Goal: Transaction & Acquisition: Purchase product/service

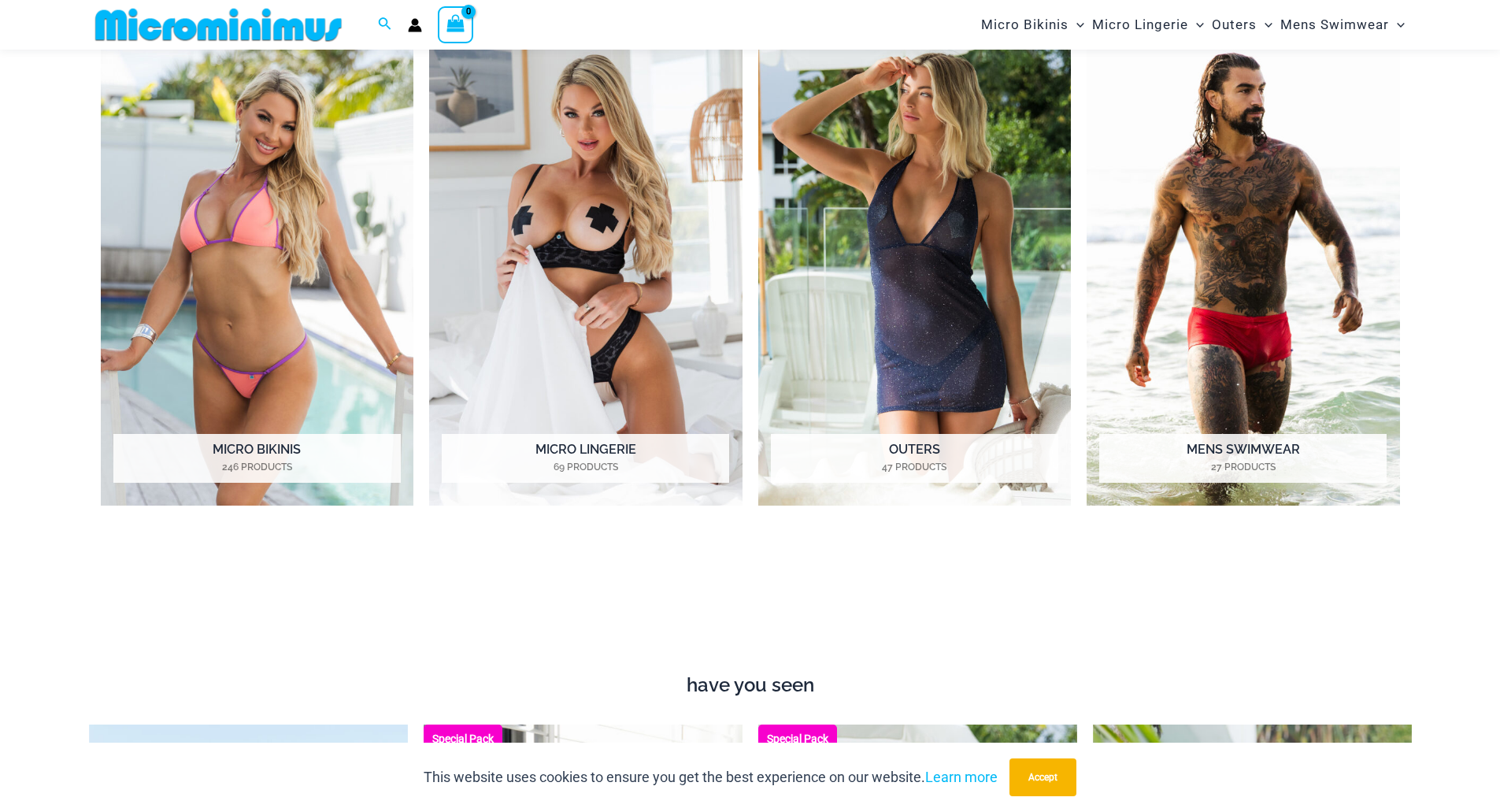
scroll to position [854, 0]
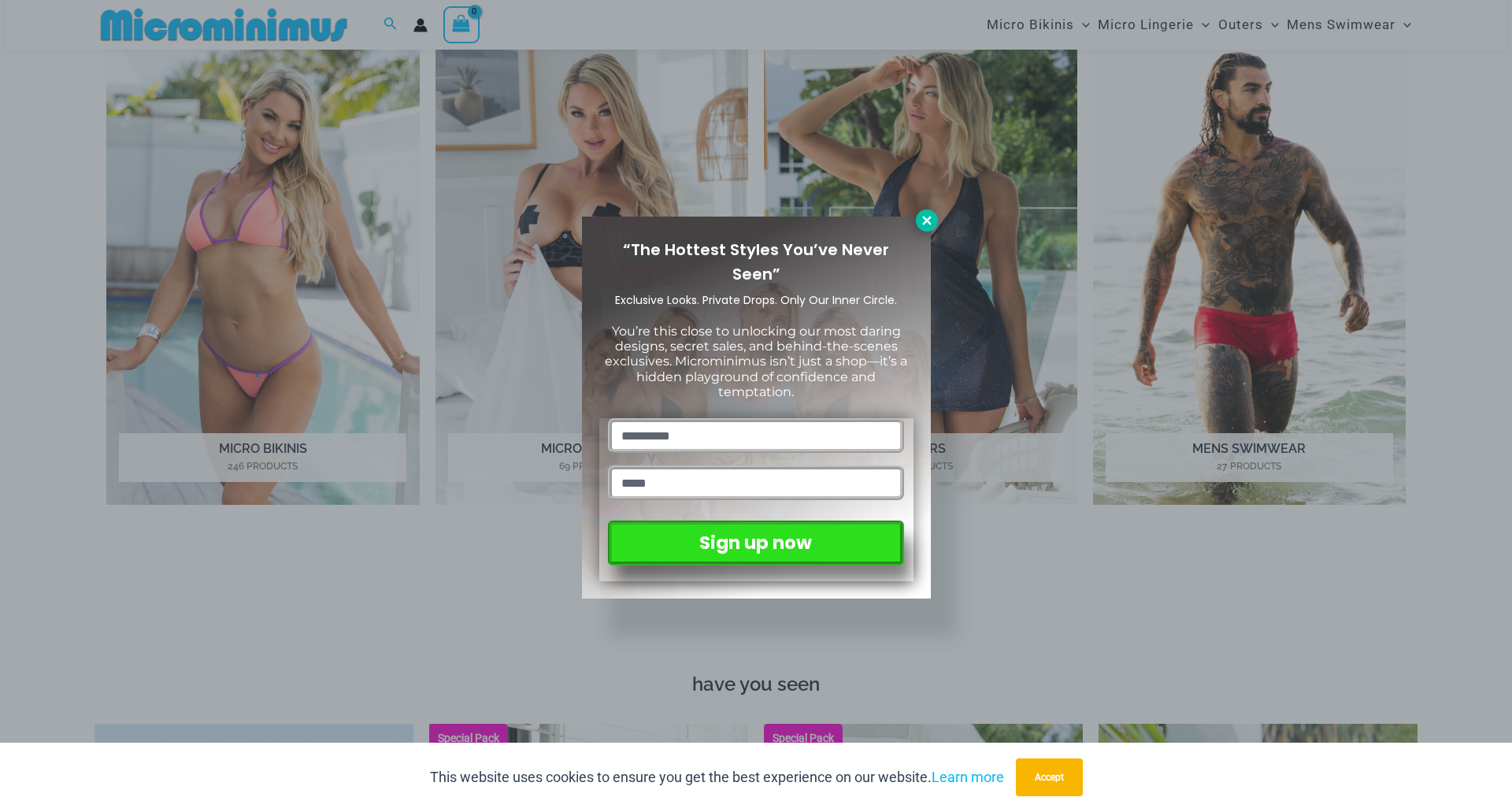
click at [929, 219] on icon at bounding box center [927, 220] width 14 height 14
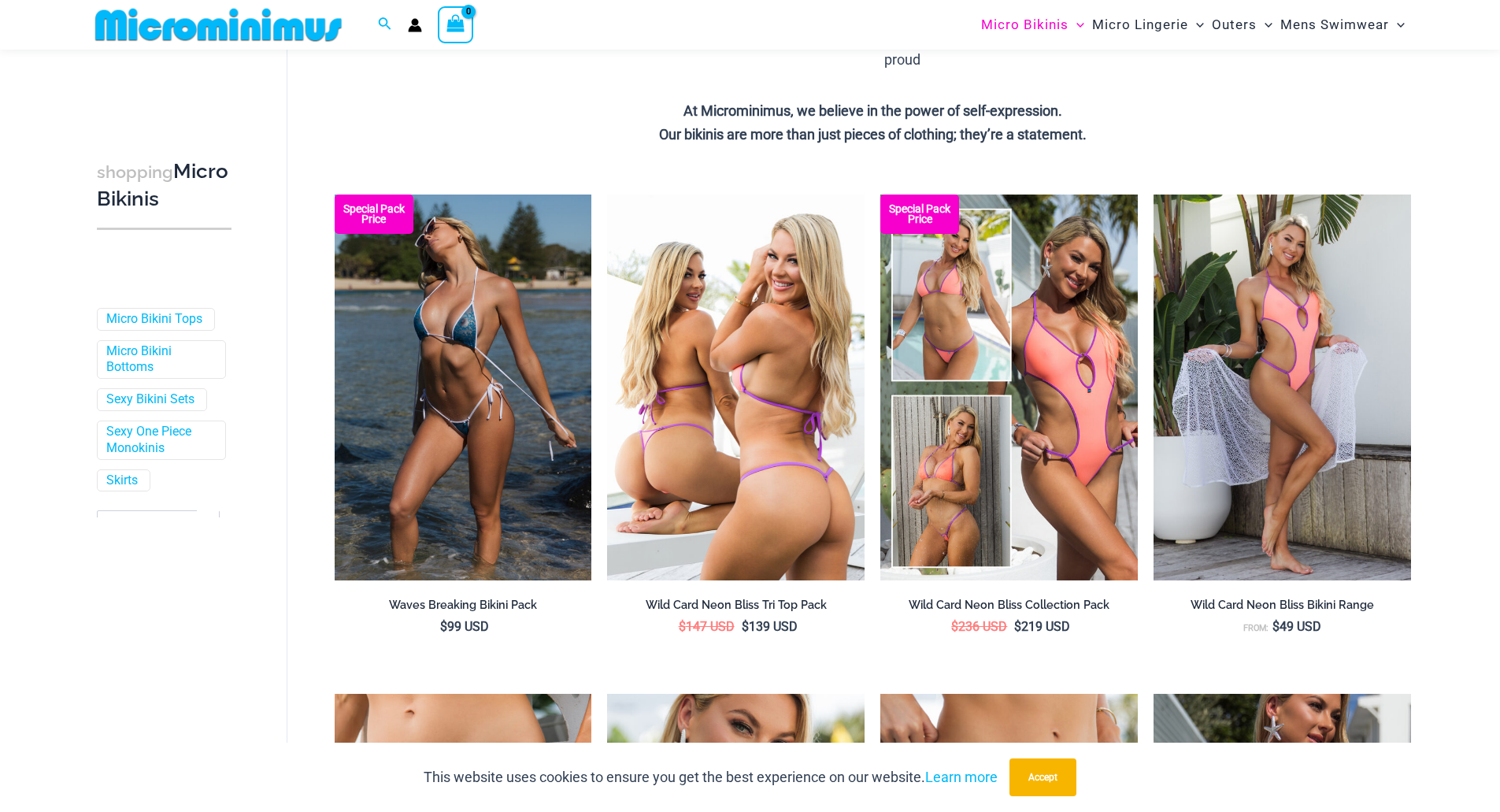
scroll to position [302, 0]
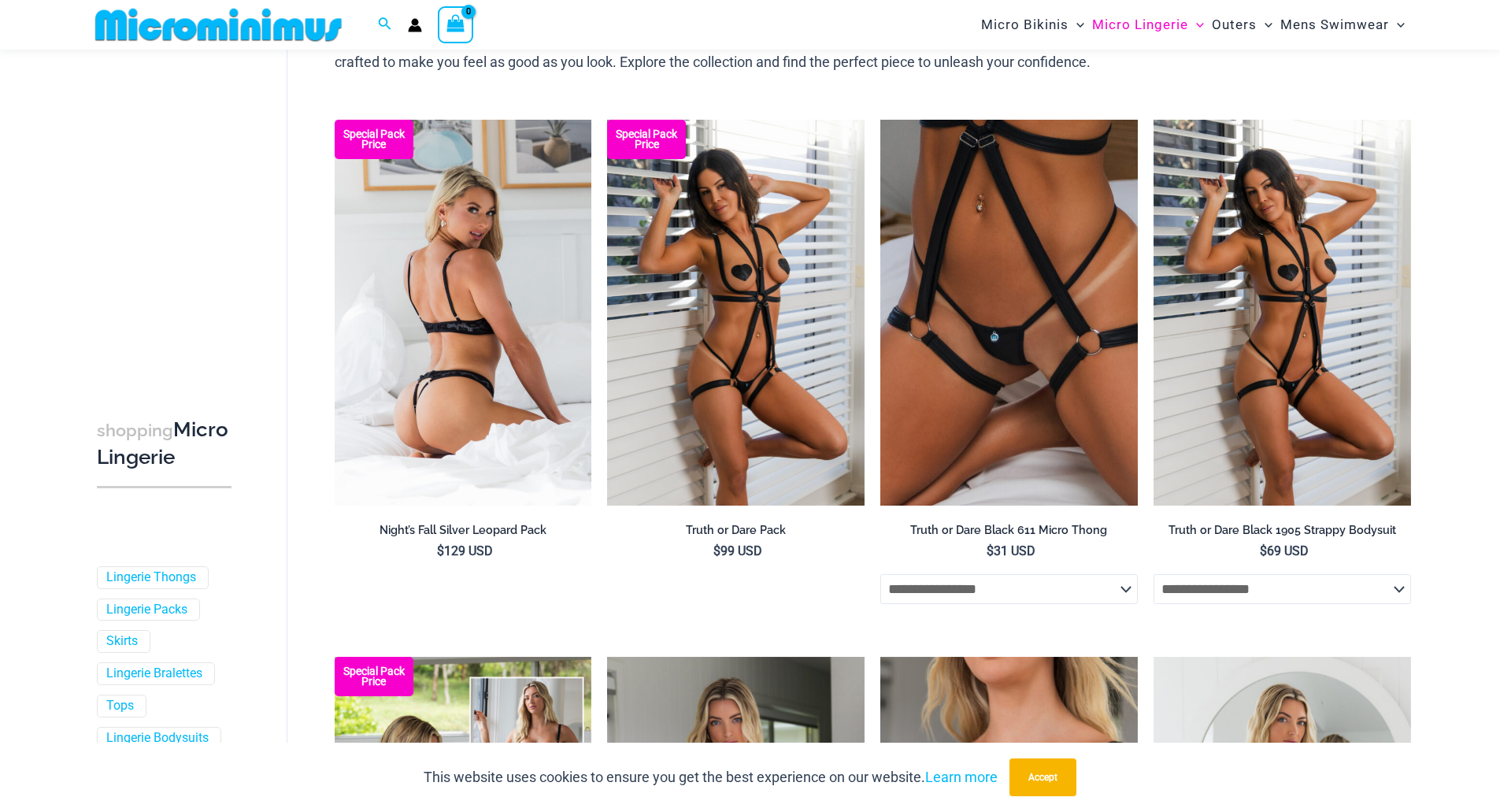
scroll to position [64, 0]
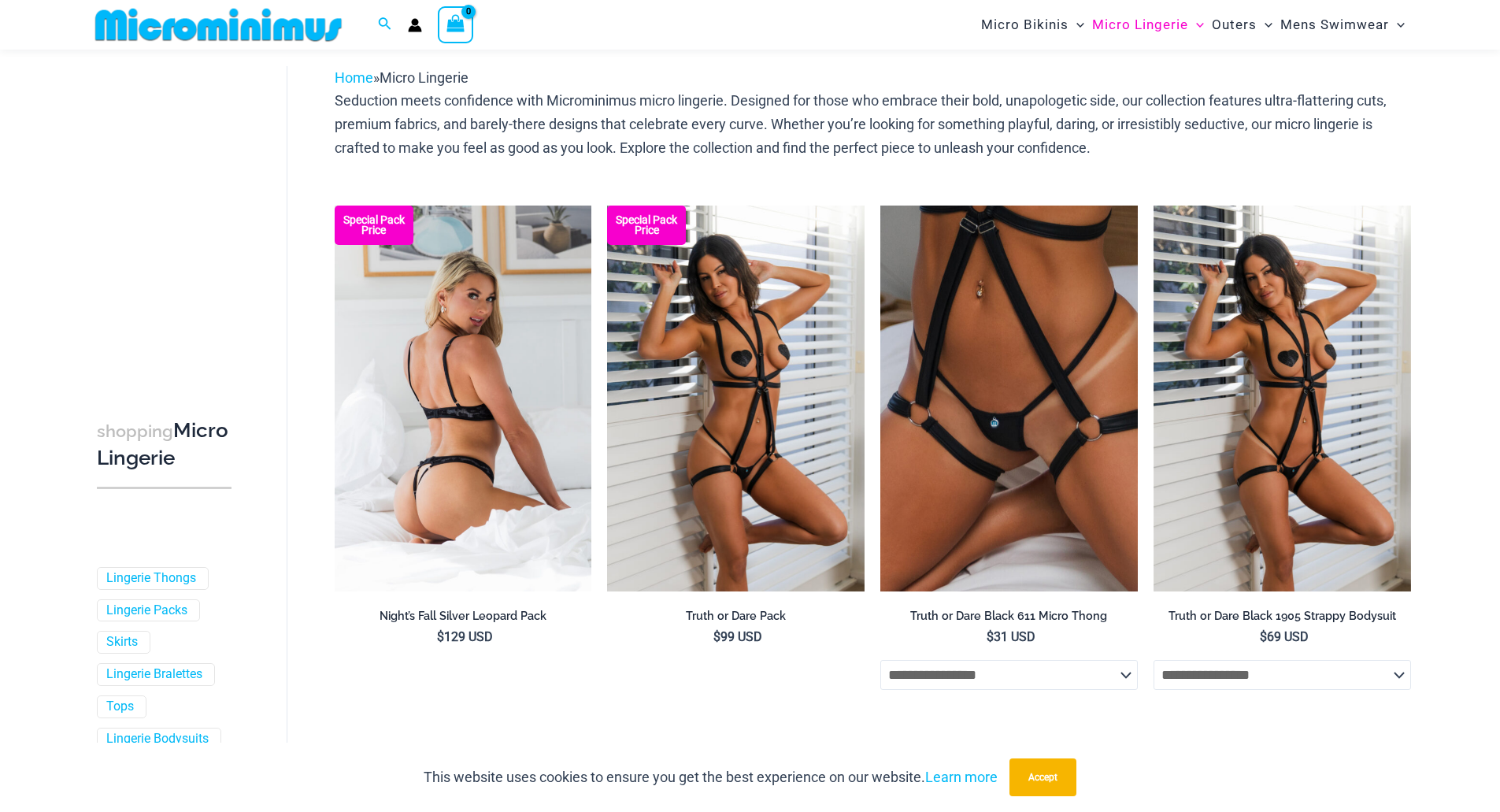
click at [529, 356] on img at bounding box center [463, 399] width 257 height 386
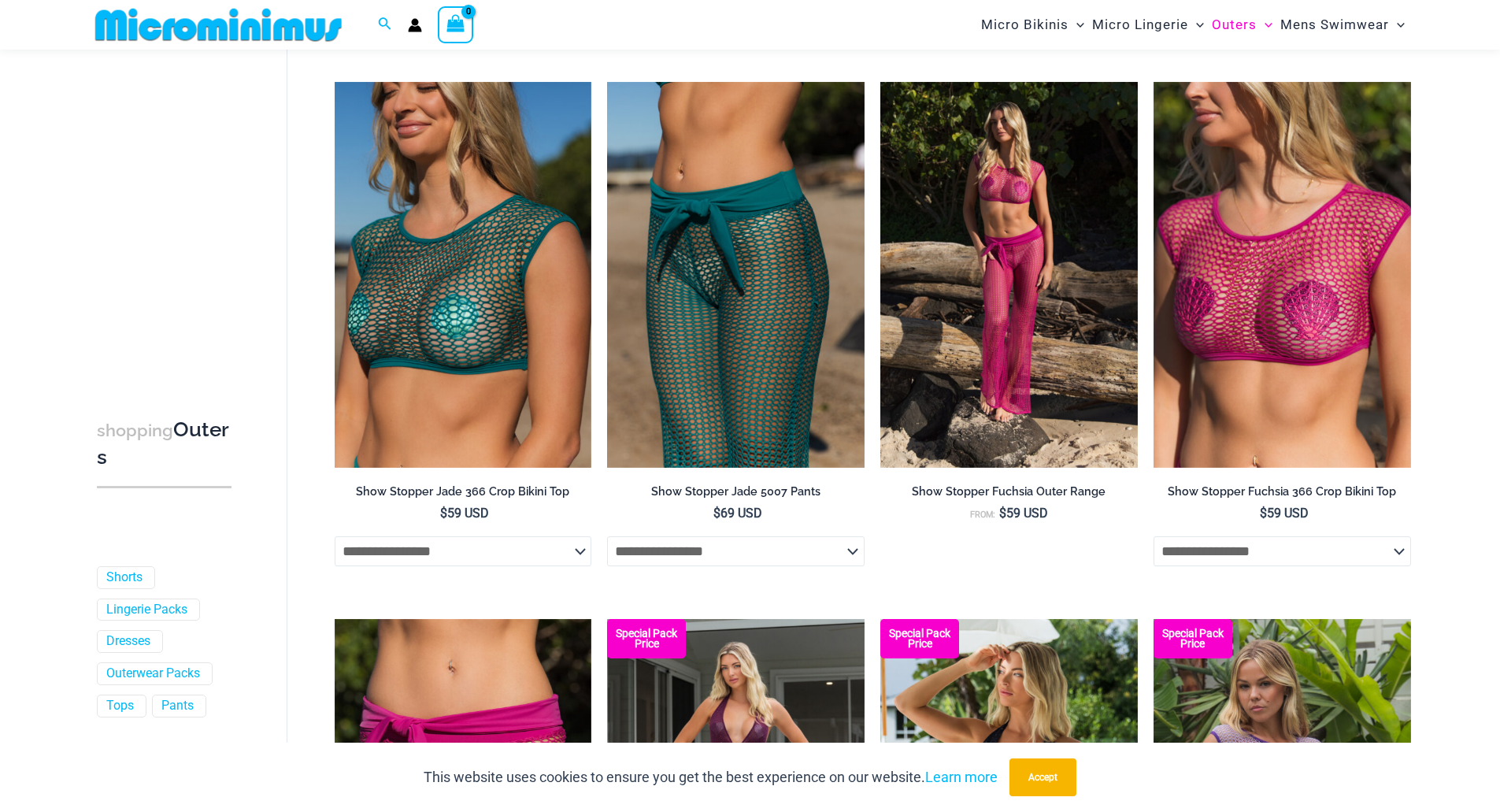
scroll to position [853, 0]
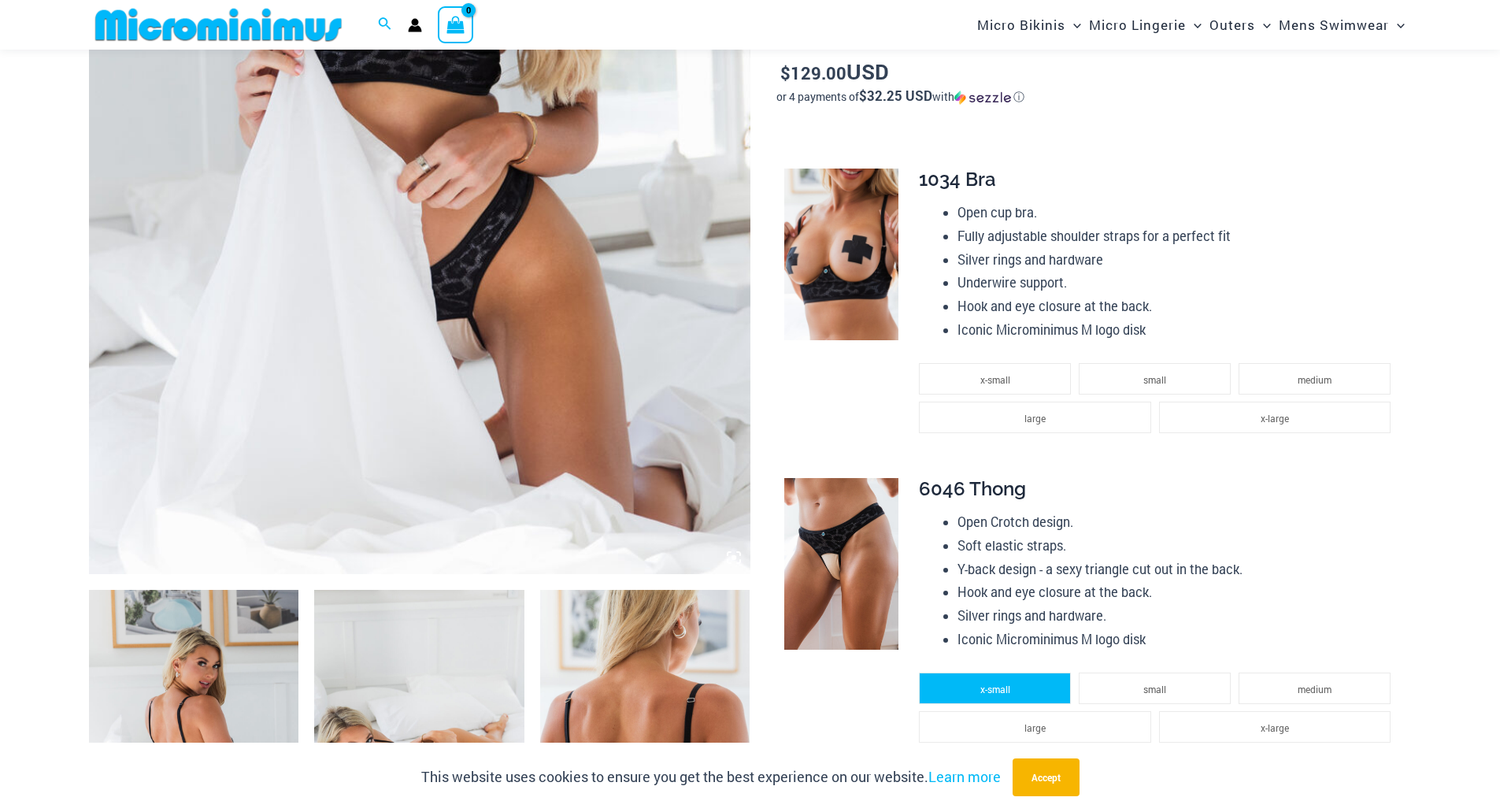
scroll to position [378, 0]
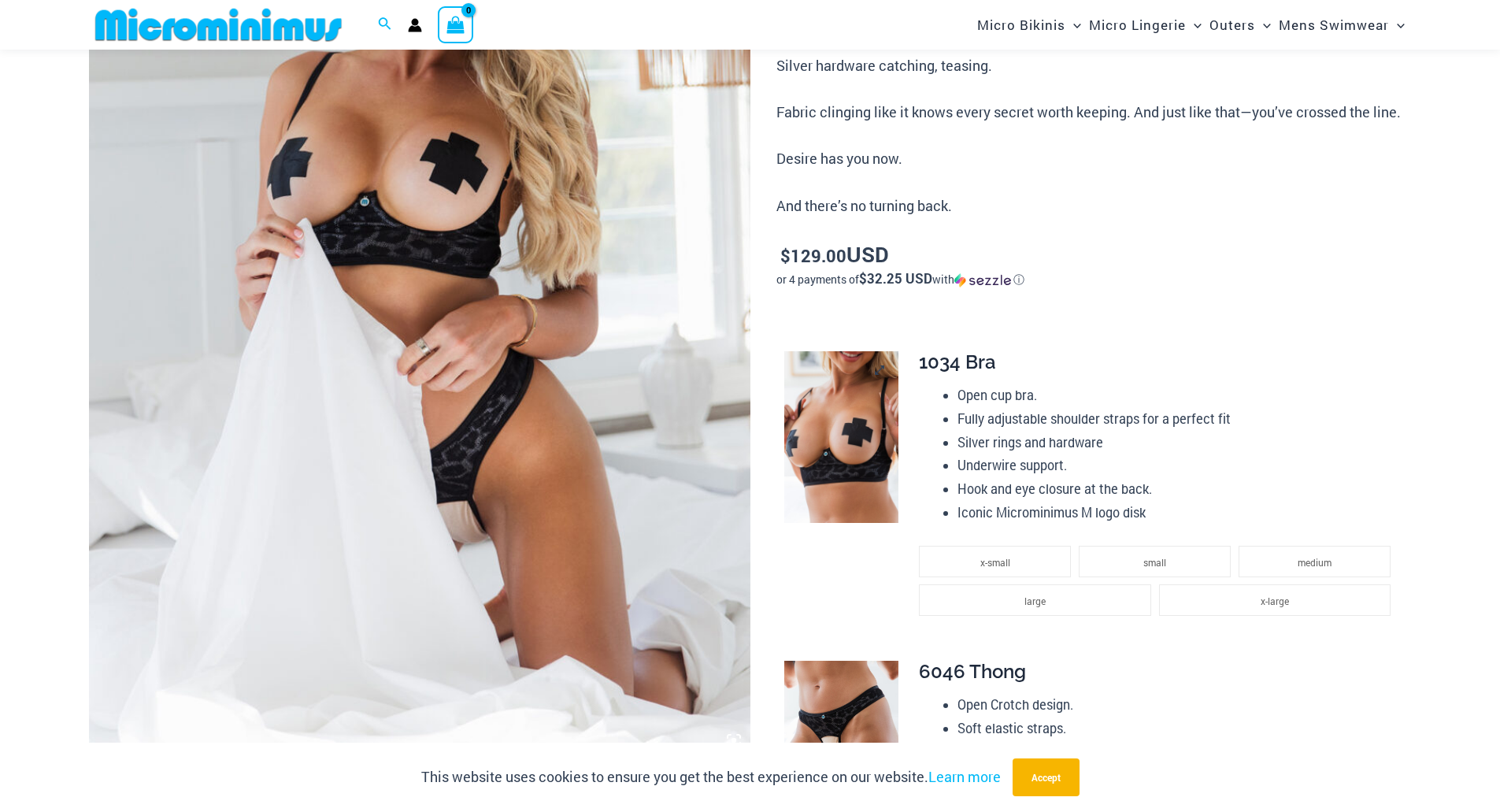
click at [855, 418] on img at bounding box center [841, 437] width 114 height 172
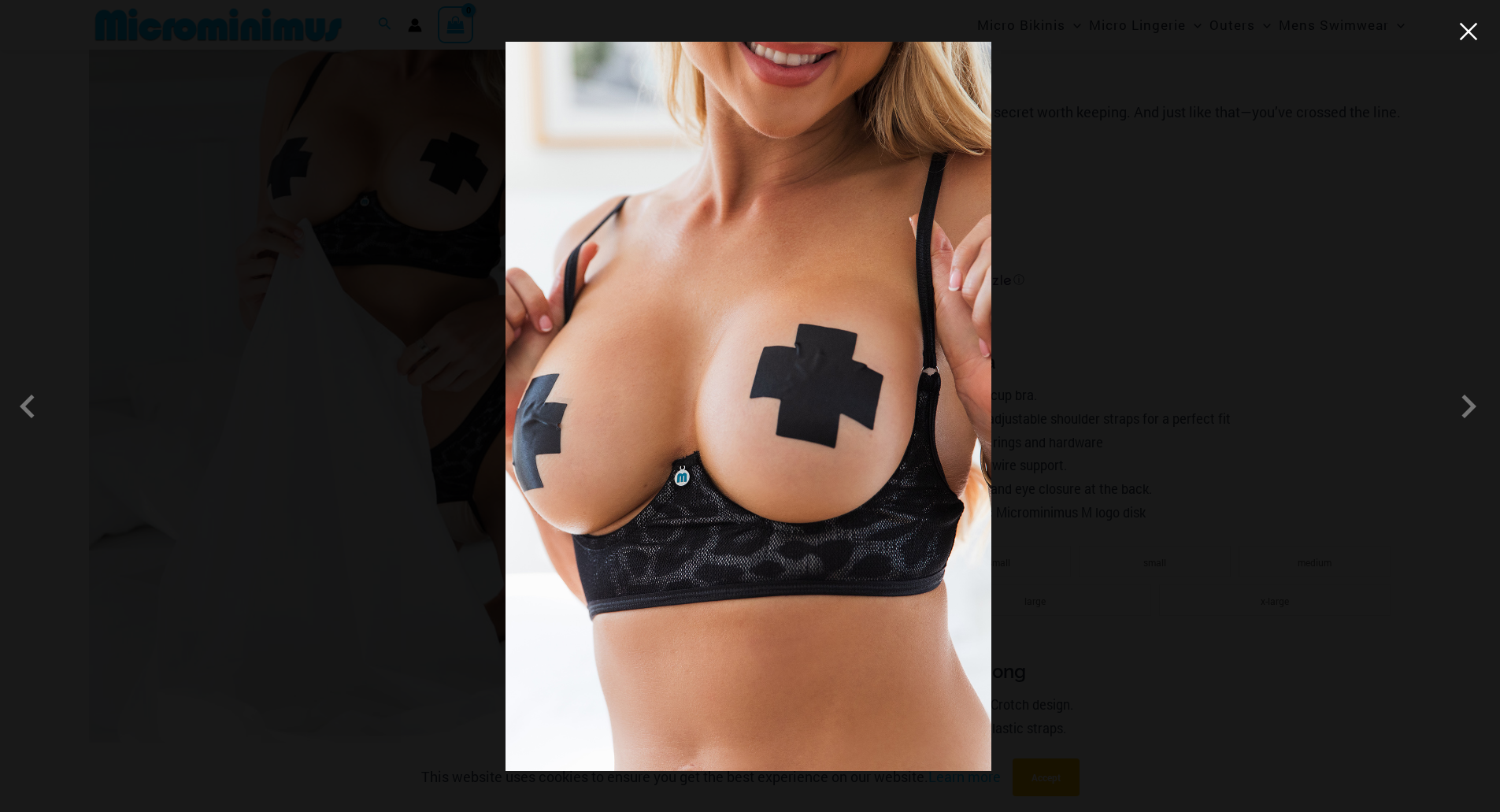
click at [1469, 35] on button "Close" at bounding box center [1469, 31] width 24 height 24
